Goal: Information Seeking & Learning: Learn about a topic

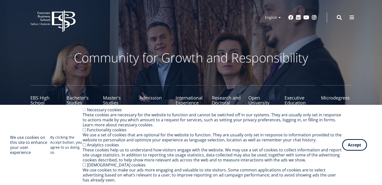
click at [85, 129] on div "Functionality cookies" at bounding box center [213, 130] width 260 height 5
click at [361, 141] on button "Accept" at bounding box center [354, 144] width 25 height 12
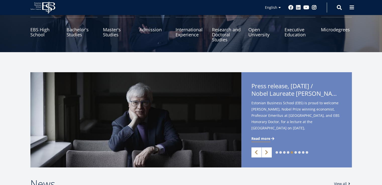
scroll to position [69, 0]
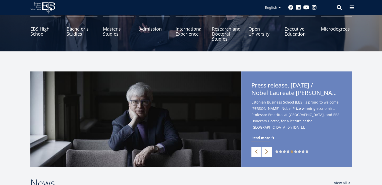
click at [265, 154] on link "Next" at bounding box center [267, 152] width 10 height 10
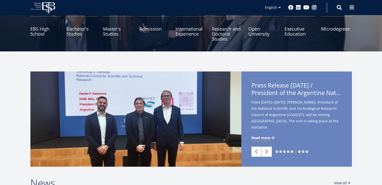
click at [265, 154] on link "Next" at bounding box center [267, 152] width 10 height 10
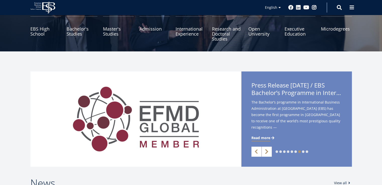
click at [265, 154] on link "Next" at bounding box center [267, 152] width 10 height 10
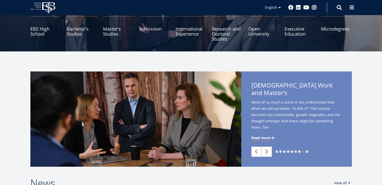
click at [265, 154] on link "Next" at bounding box center [267, 152] width 10 height 10
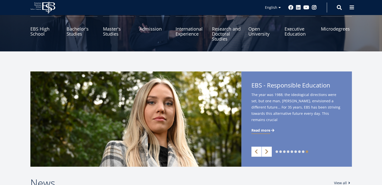
click at [265, 154] on link "Next" at bounding box center [267, 152] width 10 height 10
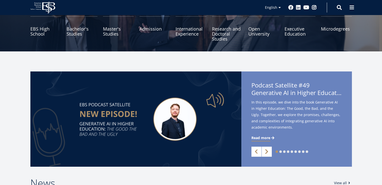
click at [265, 154] on link "Next" at bounding box center [267, 152] width 10 height 10
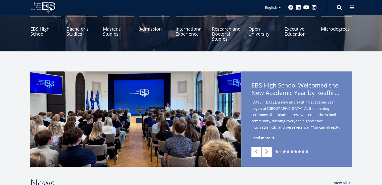
click at [265, 154] on link "Next" at bounding box center [267, 152] width 10 height 10
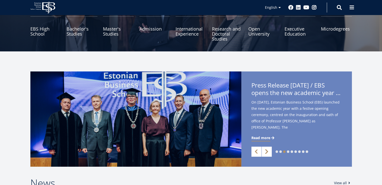
click at [265, 154] on link "Next" at bounding box center [267, 152] width 10 height 10
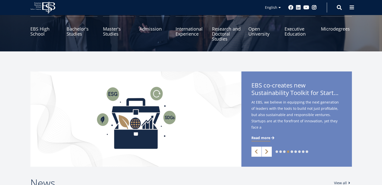
click at [265, 154] on link "Next" at bounding box center [267, 152] width 10 height 10
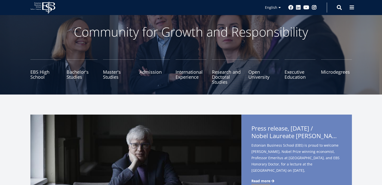
scroll to position [24, 0]
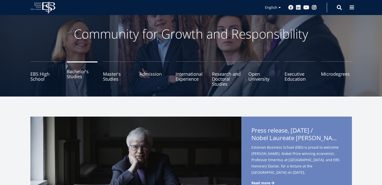
click at [79, 71] on link "Bachelor's Studies" at bounding box center [82, 74] width 31 height 25
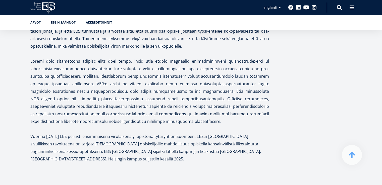
scroll to position [1541, 0]
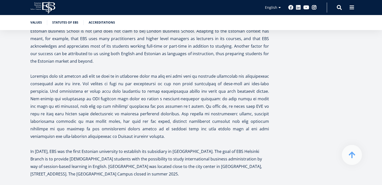
click at [302, 69] on div "Story of EBS A few remarks about Estonia may be needed to understand the contex…" at bounding box center [191, 56] width 362 height 259
